Goal: Task Accomplishment & Management: Use online tool/utility

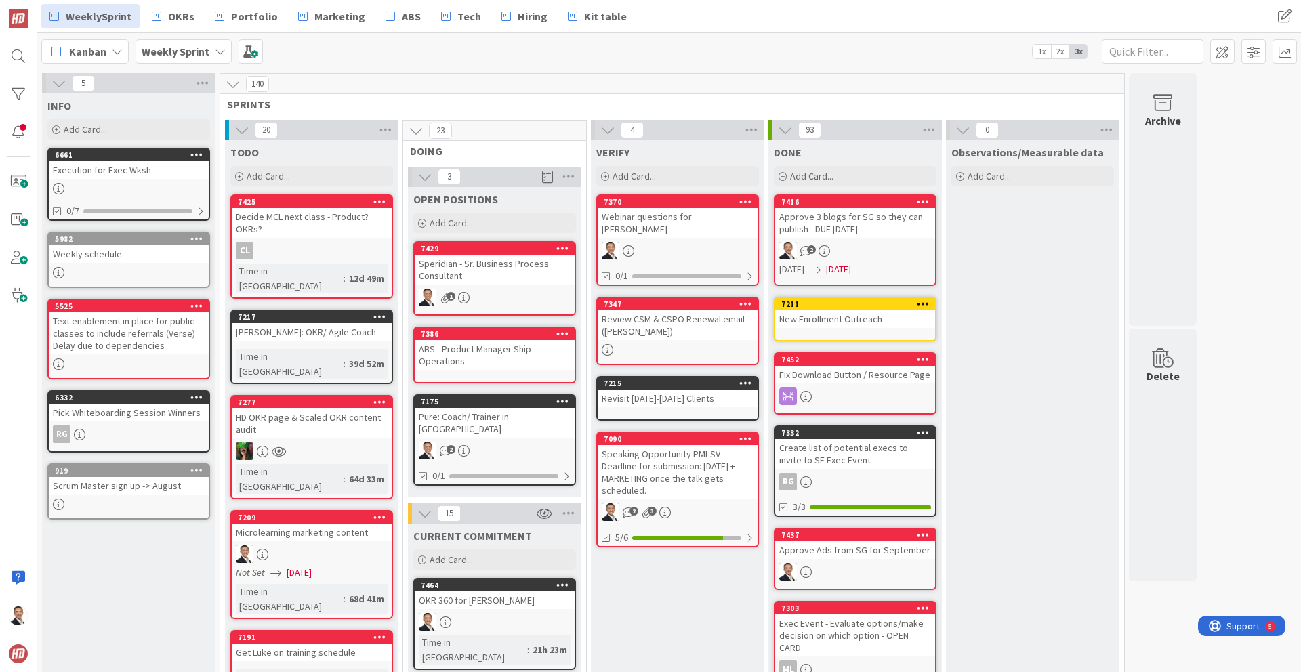
scroll to position [261, 0]
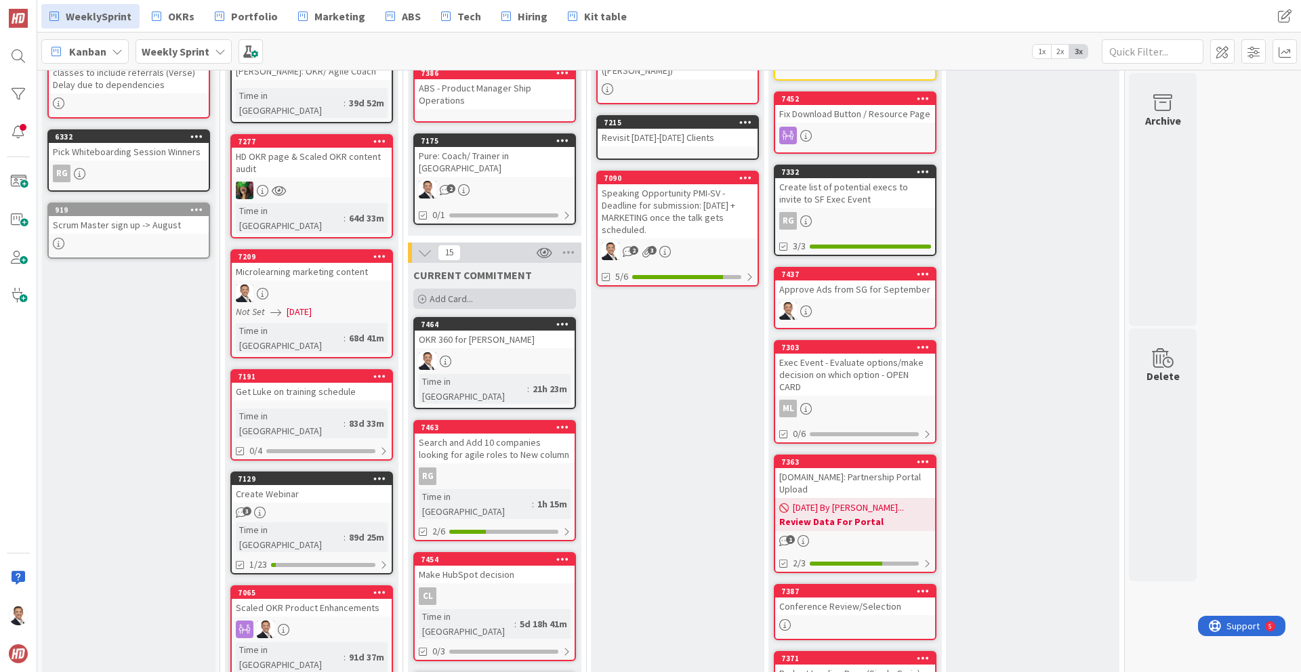
drag, startPoint x: 445, startPoint y: 285, endPoint x: 474, endPoint y: 296, distance: 31.1
click at [445, 293] on span "Add Card..." at bounding box center [450, 299] width 43 height 12
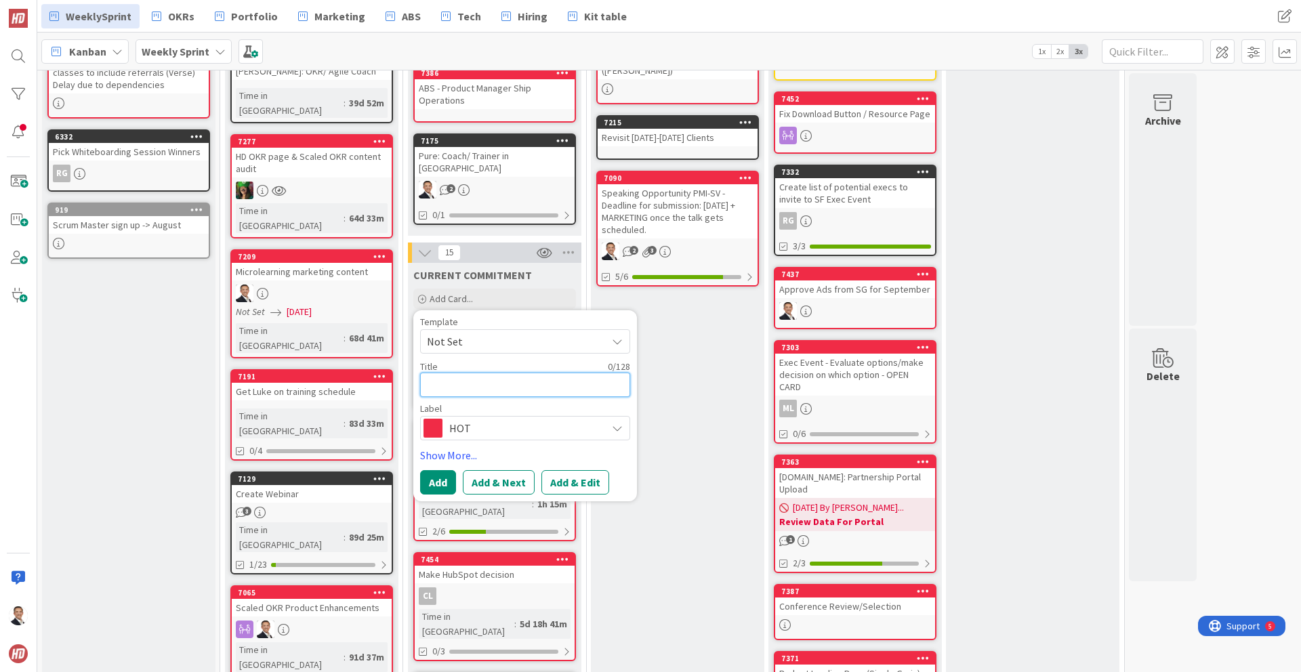
type textarea "O"
type textarea "x"
type textarea "Op"
type textarea "x"
type textarea "Opt"
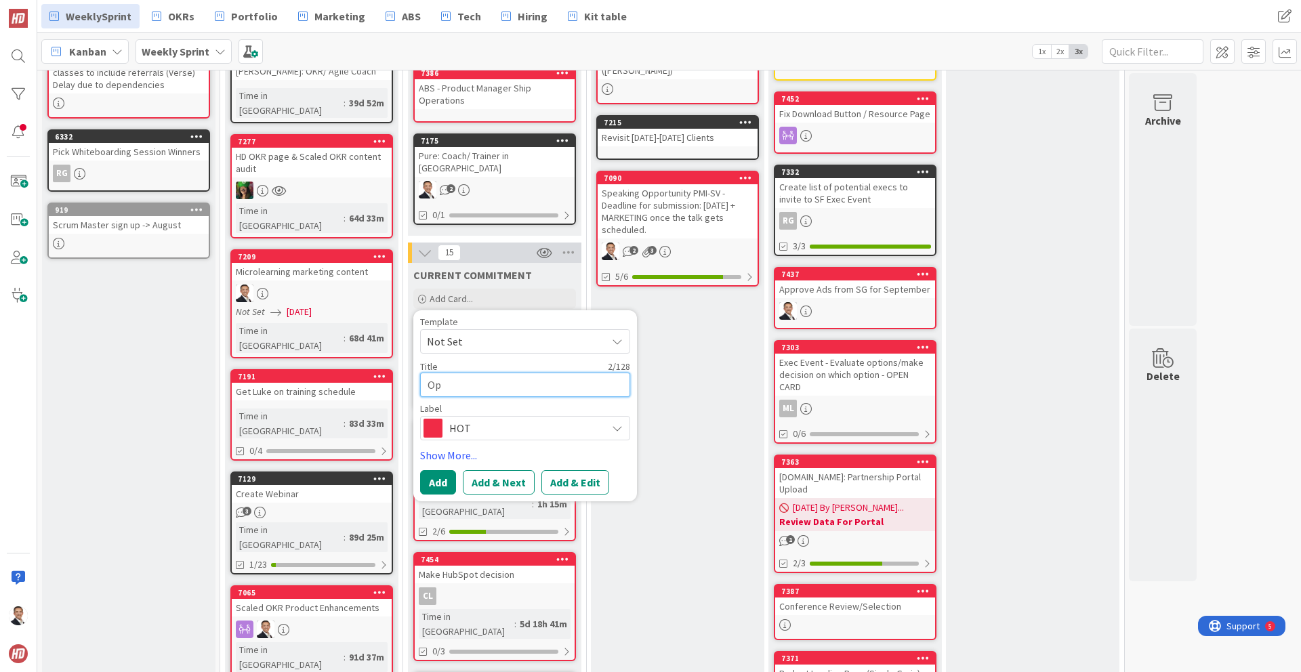
type textarea "x"
type textarea "Opti"
type textarea "x"
type textarea "Optim"
type textarea "x"
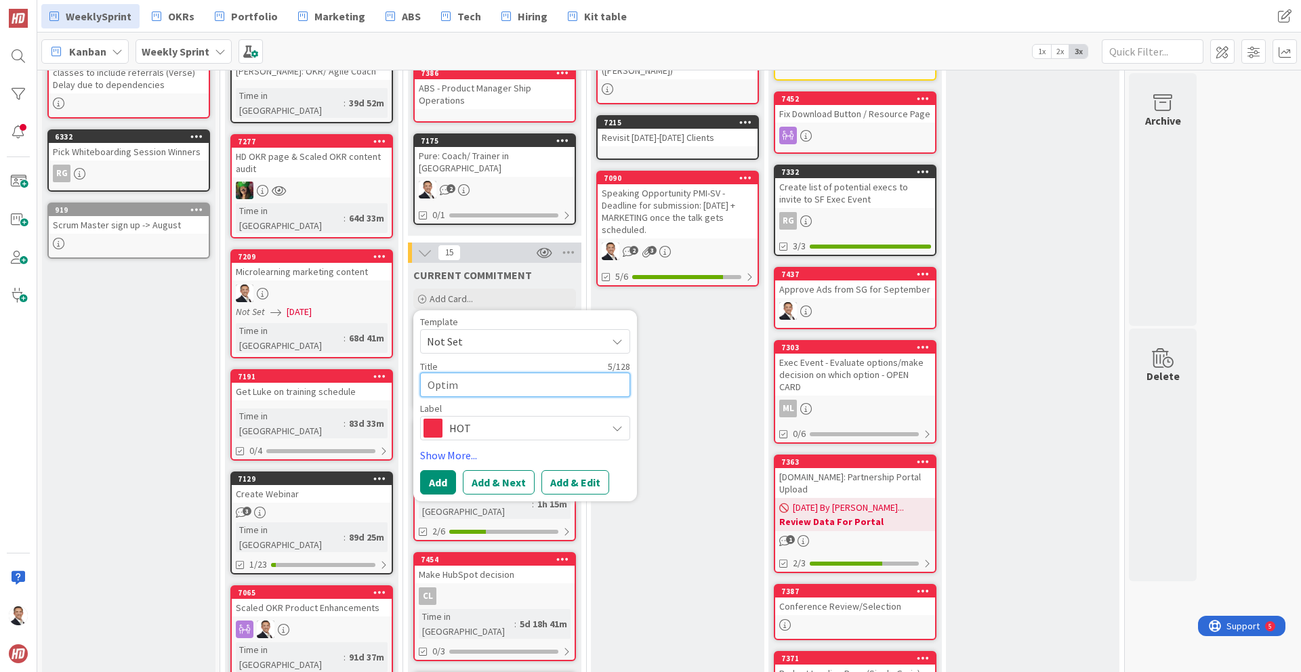
type textarea "Optimi"
type textarea "x"
type textarea "Optimis"
type textarea "x"
type textarea "Optimism"
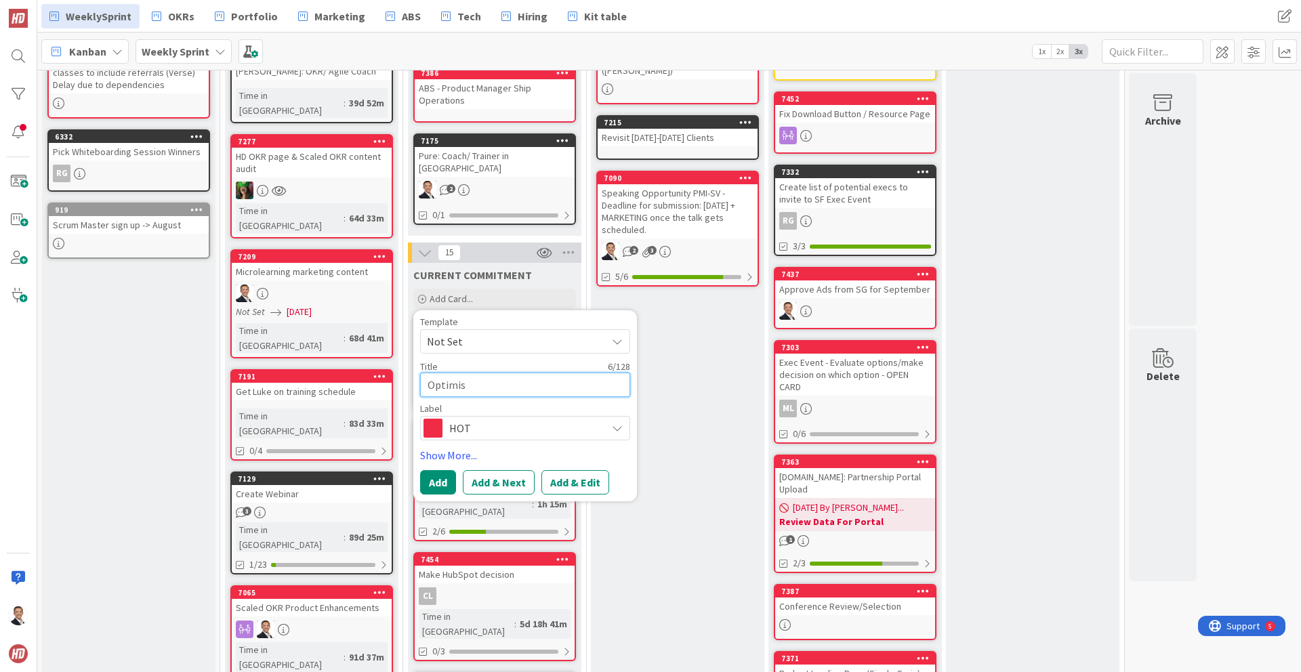
type textarea "x"
type textarea "Optimism"
type textarea "x"
type textarea "Optimism M"
type textarea "x"
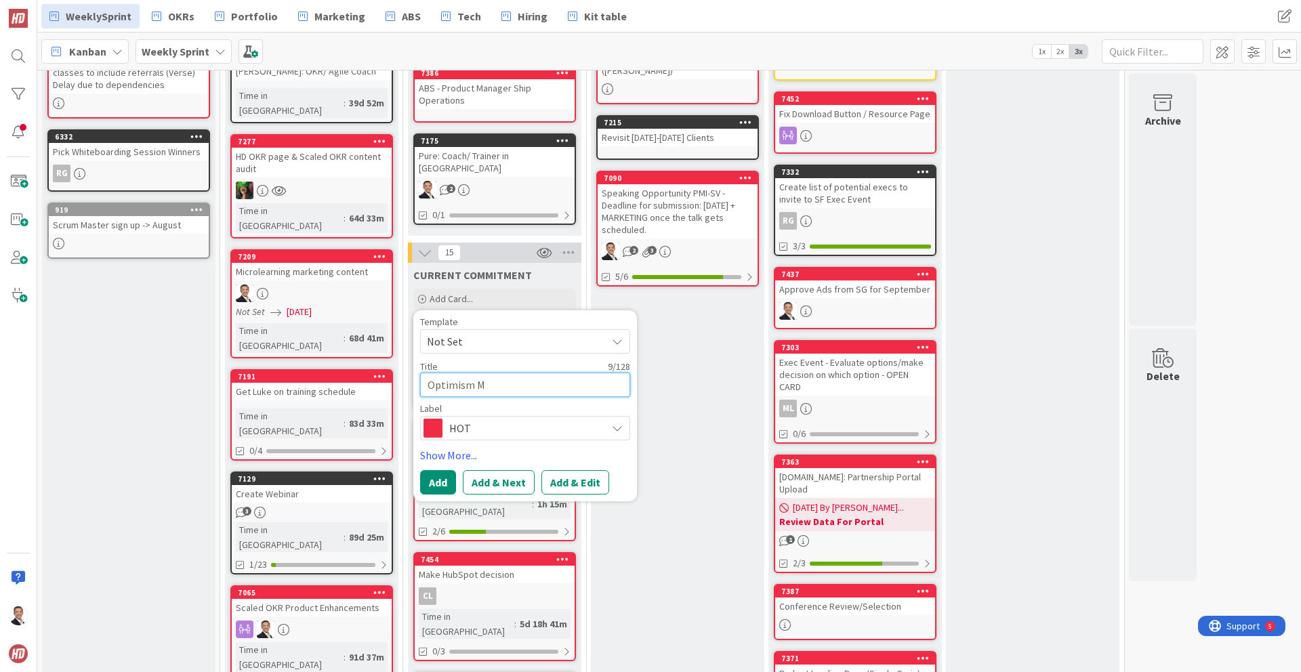
type textarea "Optimism Ma"
type textarea "x"
type textarea "Optimism Mat"
type textarea "x"
type textarea "Optimism Mate"
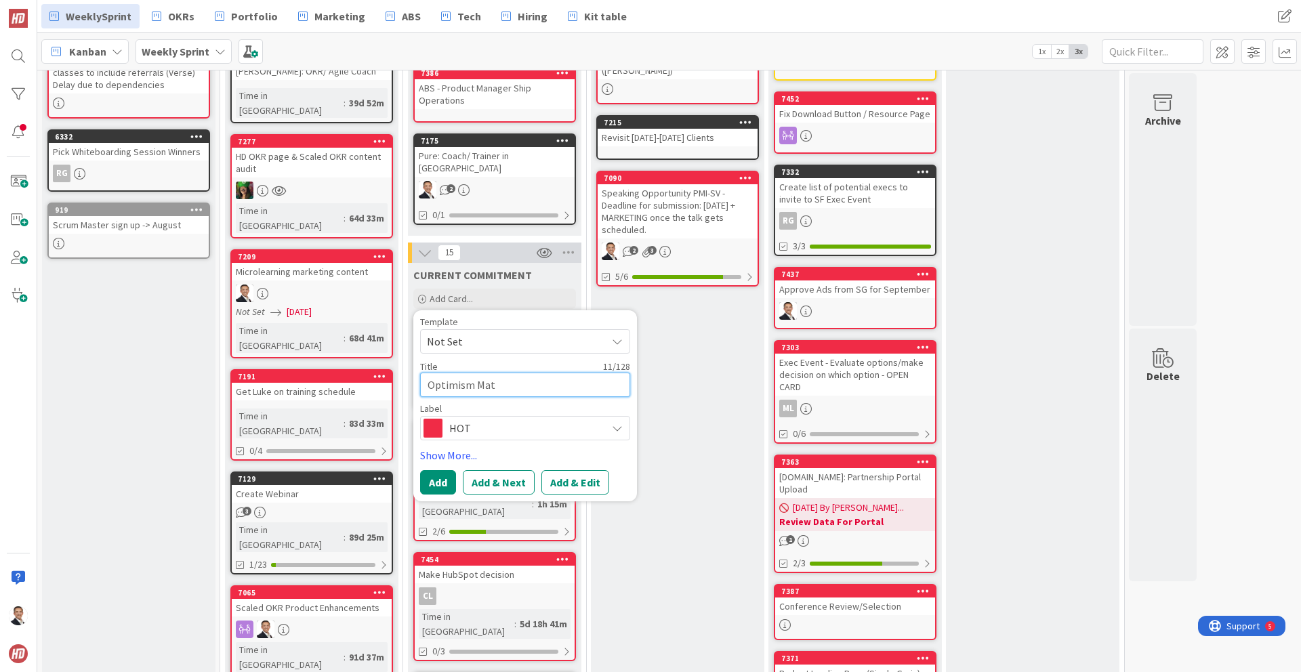
type textarea "x"
type textarea "Optimism Mater"
type textarea "x"
type textarea "Optimism Materi"
type textarea "x"
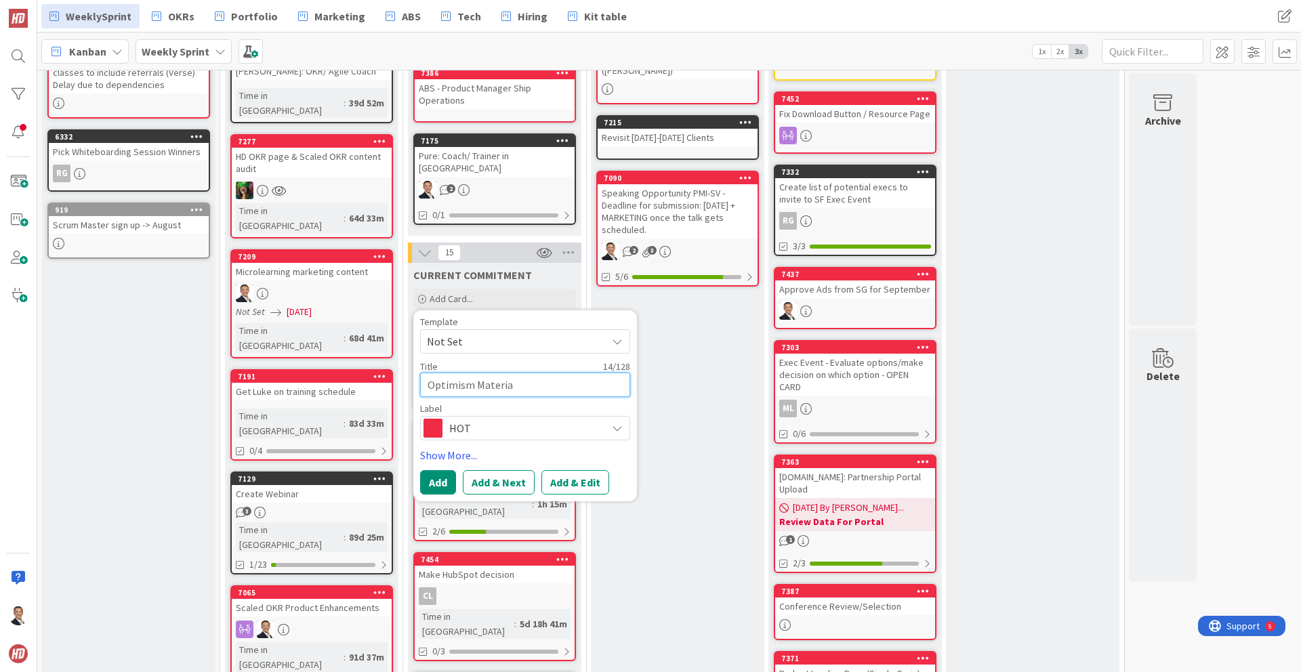
type textarea "Optimism Material"
type textarea "x"
type textarea "Optimism Materials"
type textarea "x"
type textarea "Optimism Materials"
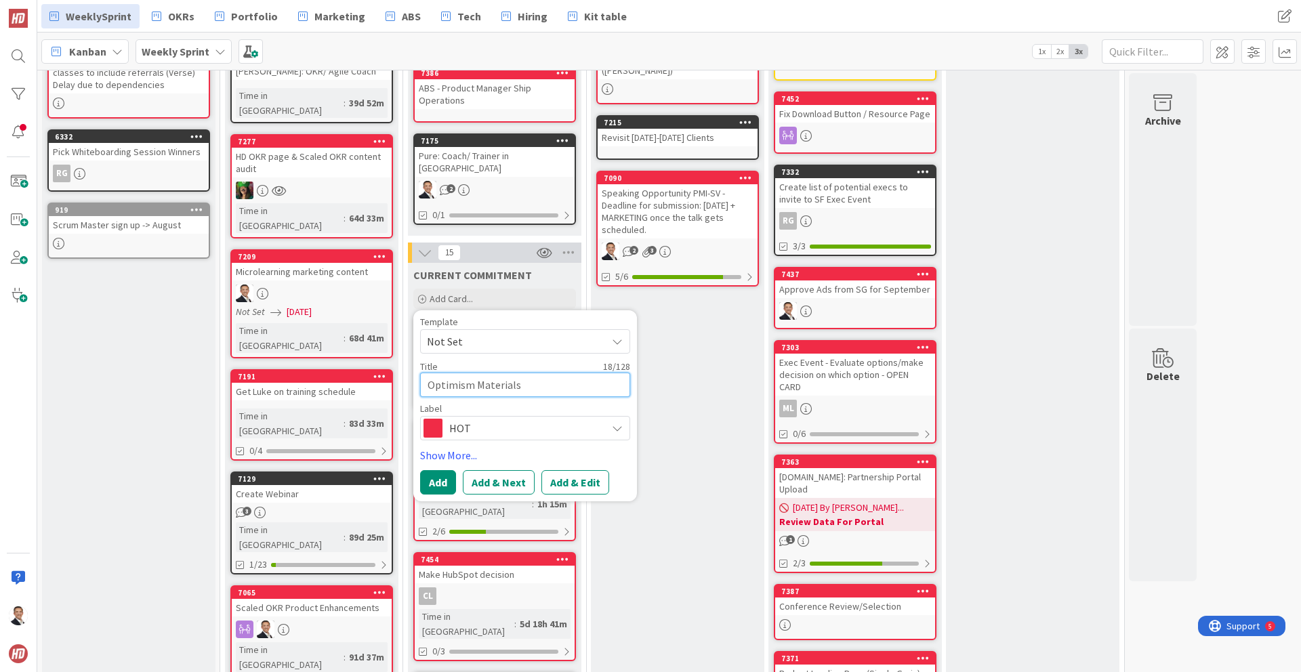
type textarea "x"
type textarea "Optimism Materials t"
type textarea "x"
type textarea "Optimism Materials to"
type textarea "x"
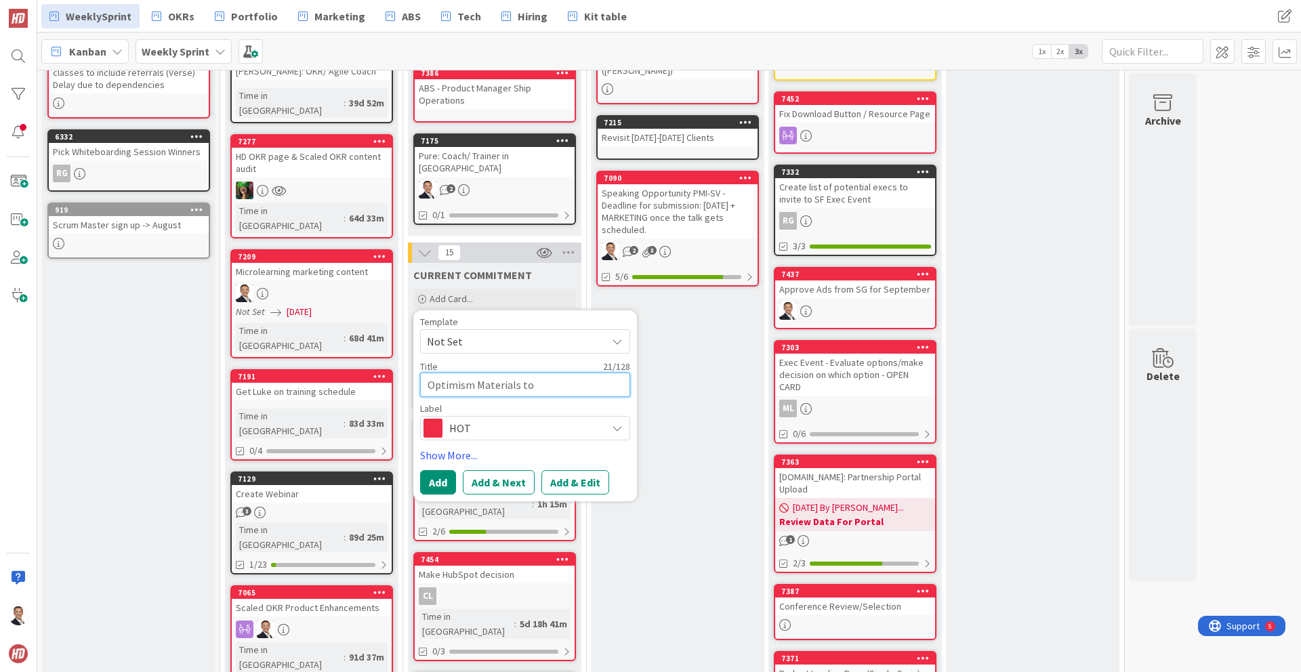
type textarea "Optimism Materials to"
type textarea "x"
type textarea "Optimism Materials to L"
type textarea "x"
type textarea "Optimism Materials to [PERSON_NAME]"
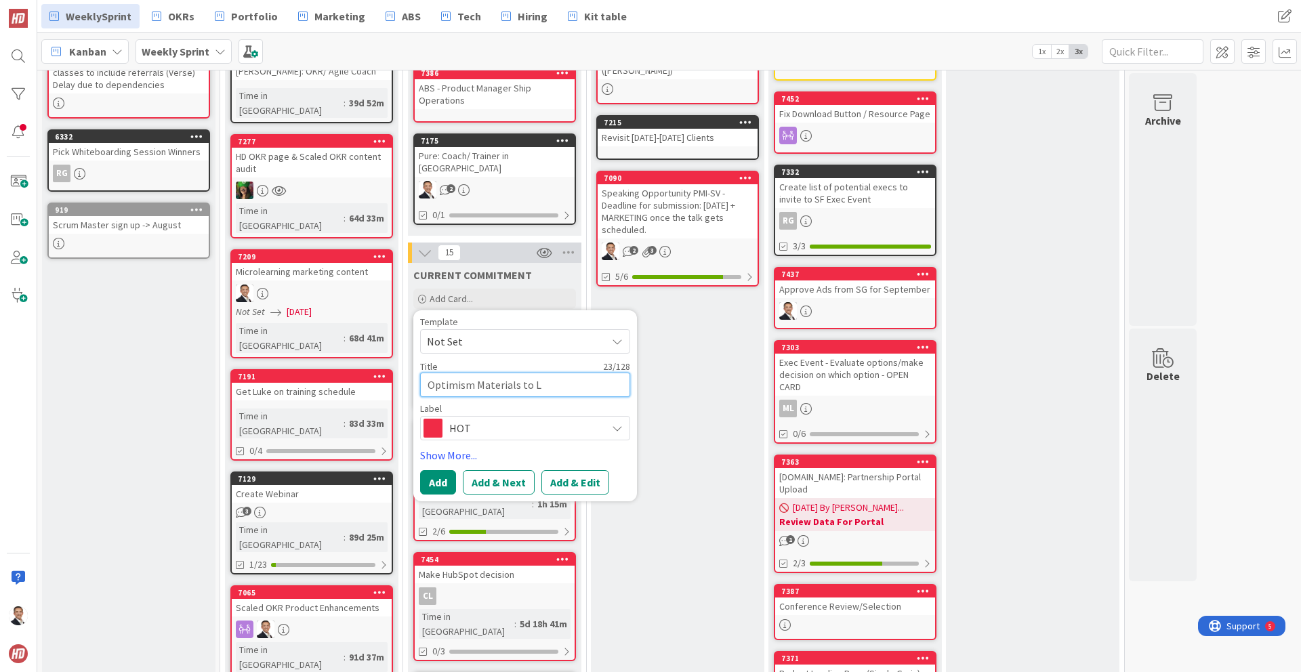
type textarea "x"
type textarea "Optimism Materials to [PERSON_NAME]"
type textarea "x"
type textarea "Optimism Materials to [PERSON_NAME]"
type textarea "x"
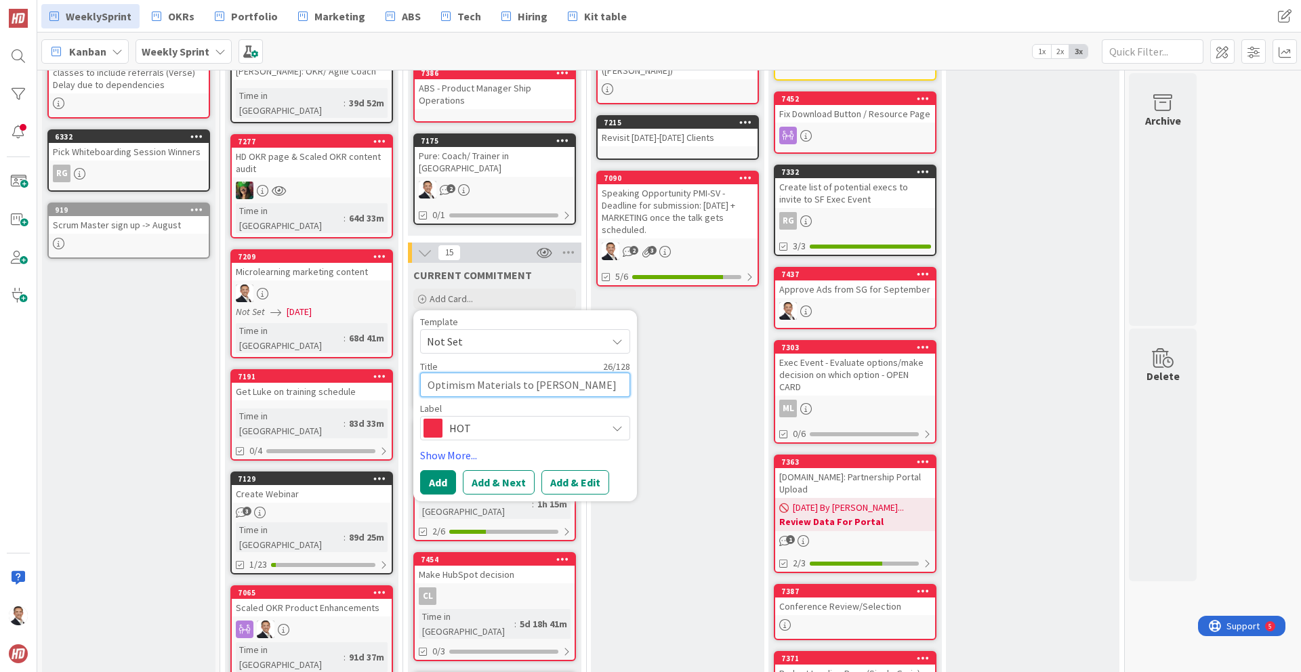
type textarea "Optimism Materials to [PERSON_NAME]"
click at [528, 419] on span "HOT" at bounding box center [524, 428] width 150 height 19
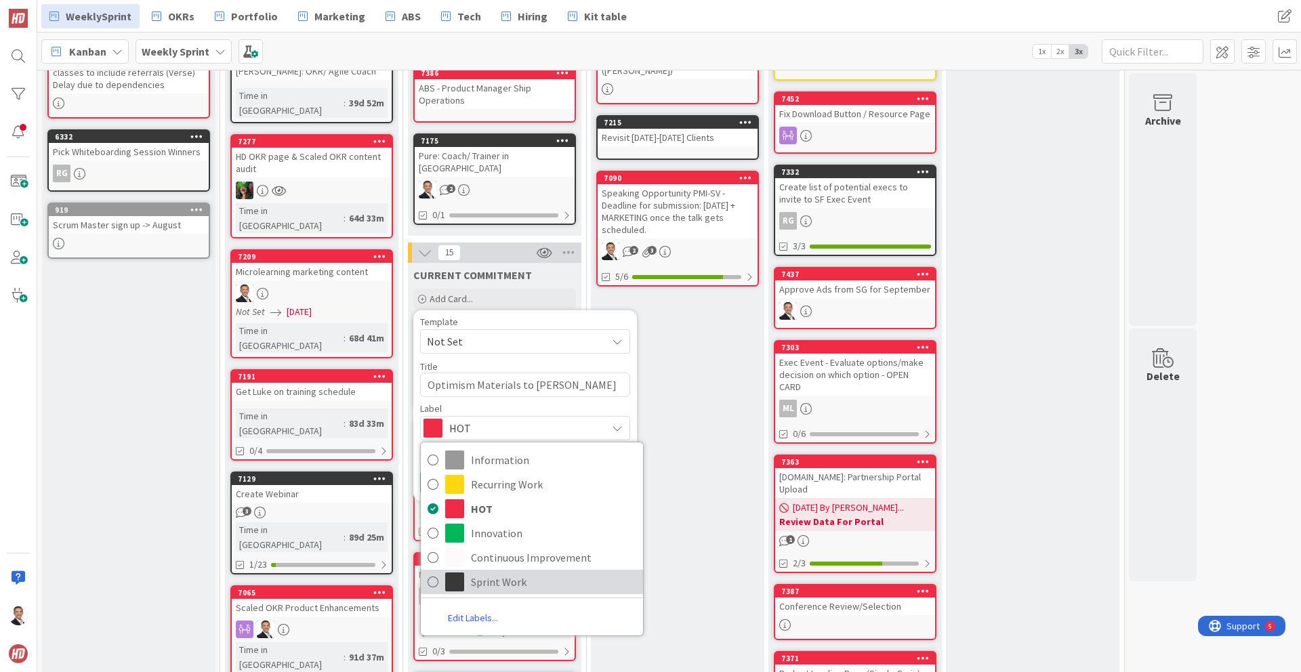
click at [498, 572] on span "Sprint Work" at bounding box center [553, 582] width 165 height 20
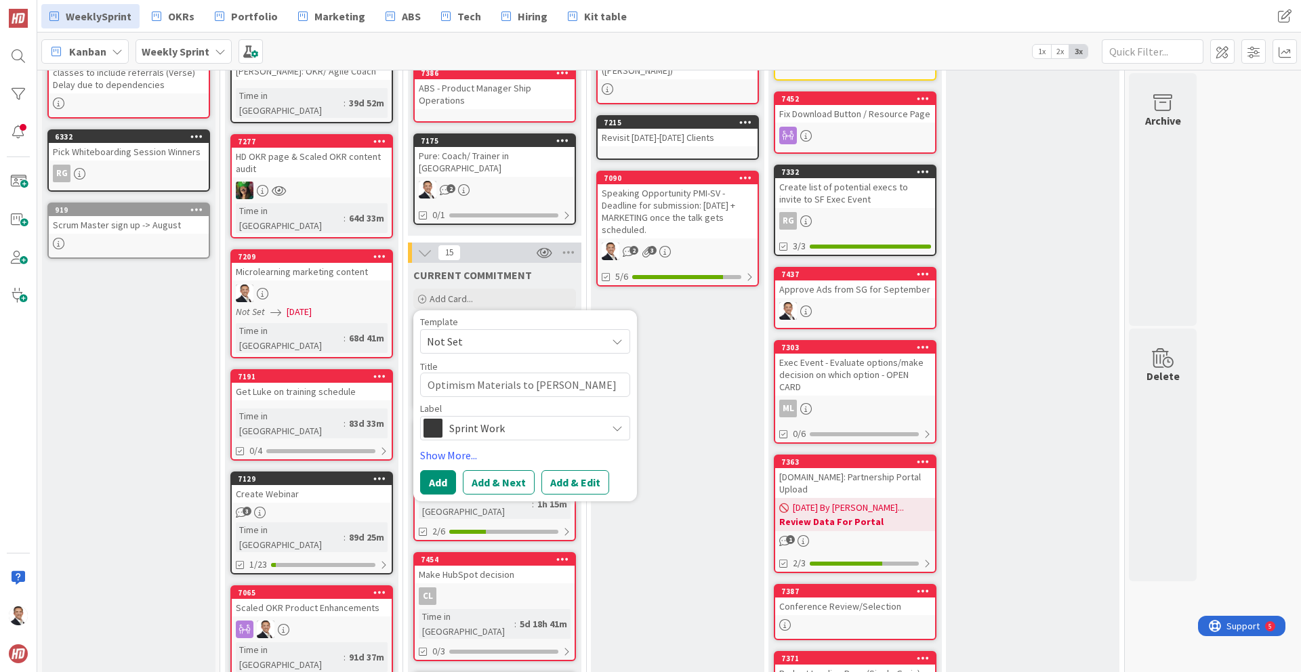
click at [562, 474] on button "Add & Edit" at bounding box center [575, 482] width 68 height 24
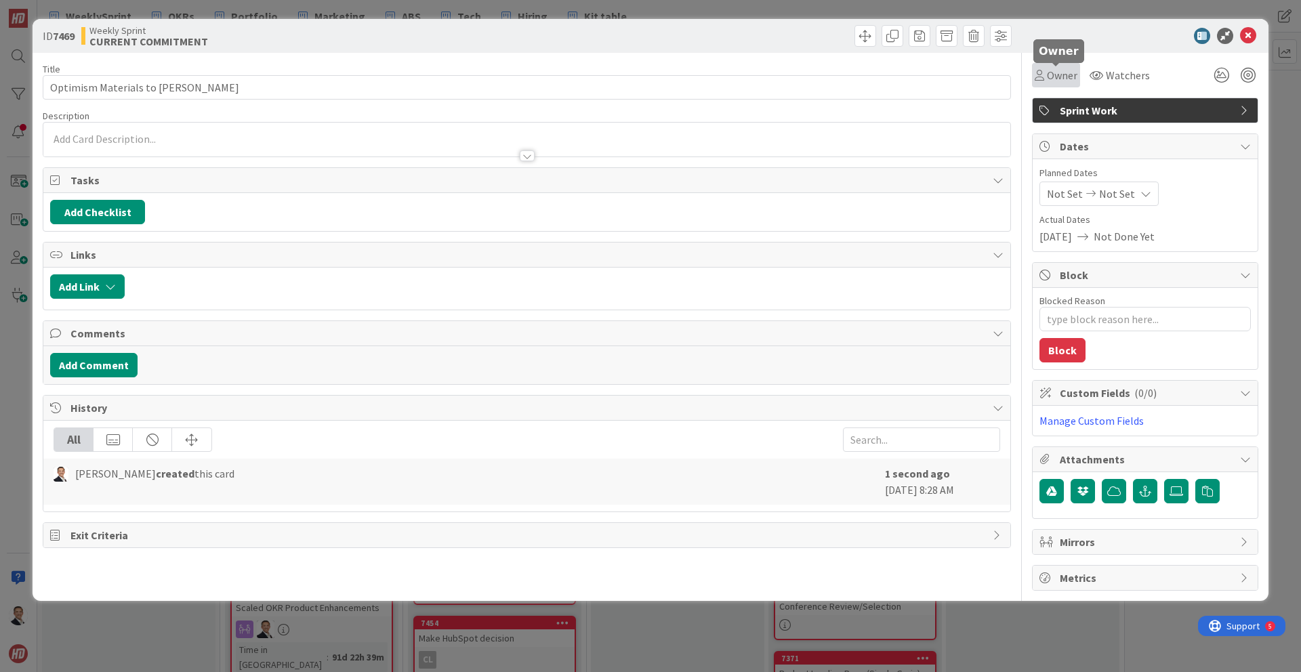
click at [1051, 76] on span "Owner" at bounding box center [1062, 75] width 30 height 16
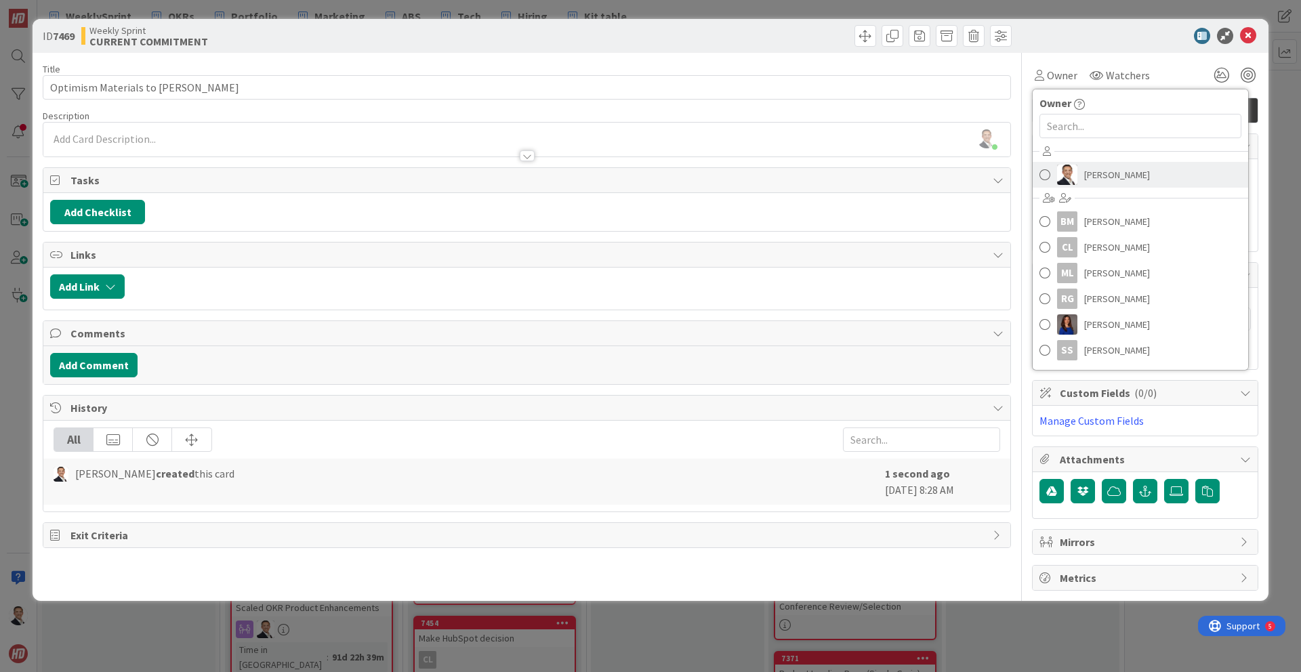
click at [1084, 175] on span "[PERSON_NAME]" at bounding box center [1117, 175] width 66 height 20
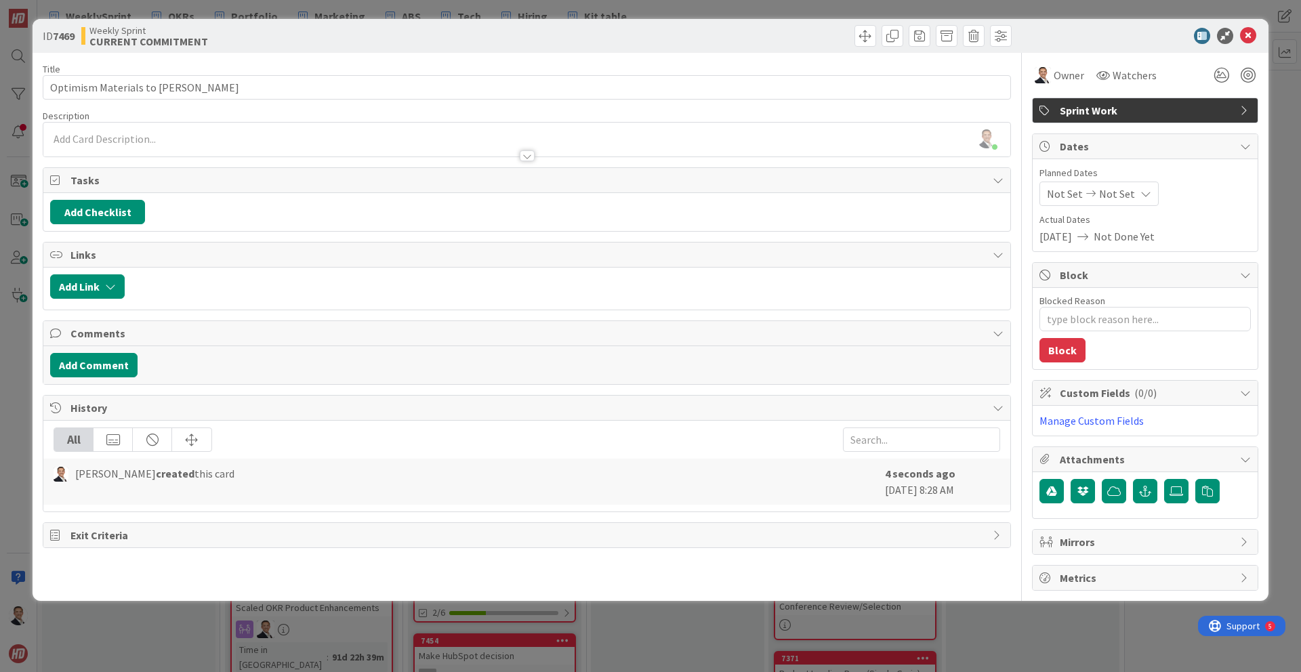
type textarea "x"
click at [1250, 35] on icon at bounding box center [1248, 36] width 16 height 16
